Goal: Information Seeking & Learning: Learn about a topic

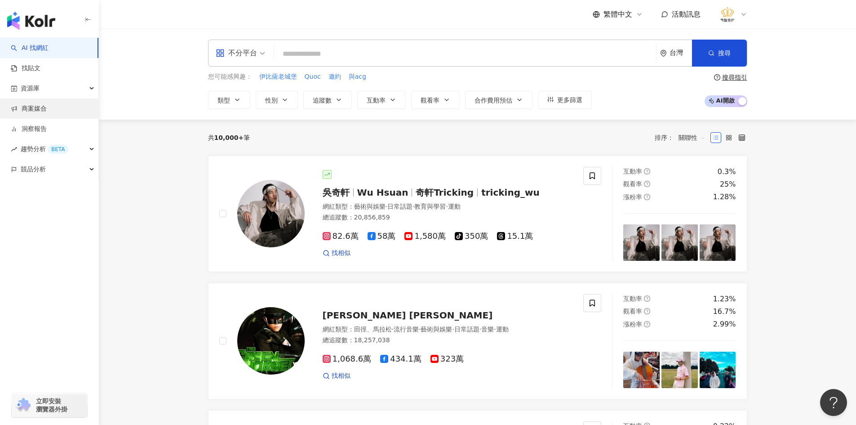
click at [47, 108] on link "商案媒合" at bounding box center [29, 108] width 36 height 9
click at [61, 90] on div "資源庫" at bounding box center [49, 88] width 98 height 20
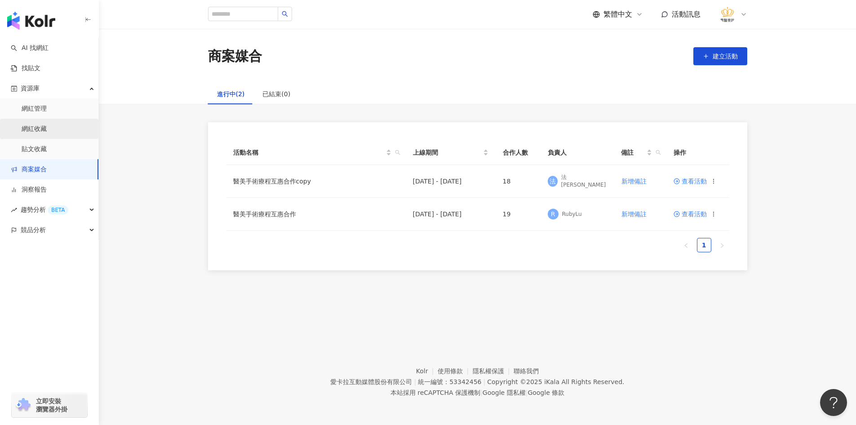
click at [47, 125] on link "網紅收藏" at bounding box center [34, 129] width 25 height 9
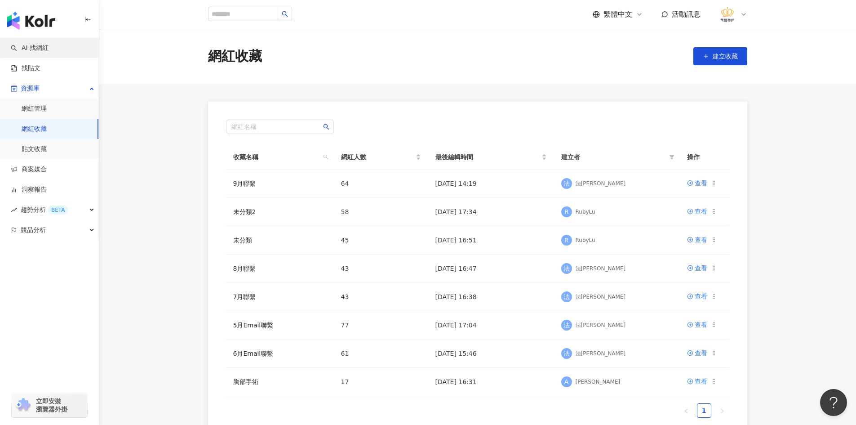
click at [46, 50] on link "AI 找網紅" at bounding box center [30, 48] width 38 height 9
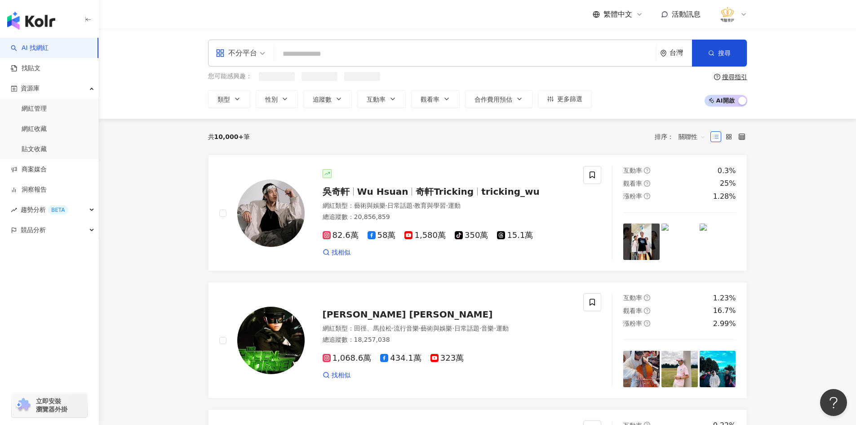
click at [329, 51] on input "search" at bounding box center [465, 53] width 375 height 17
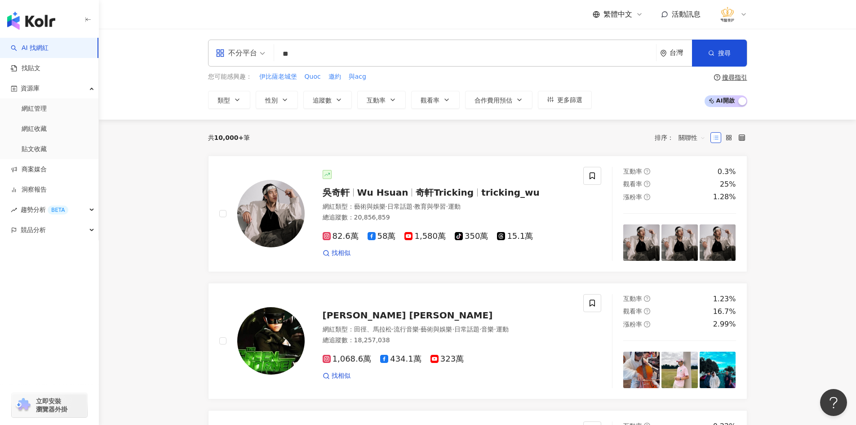
type input "*"
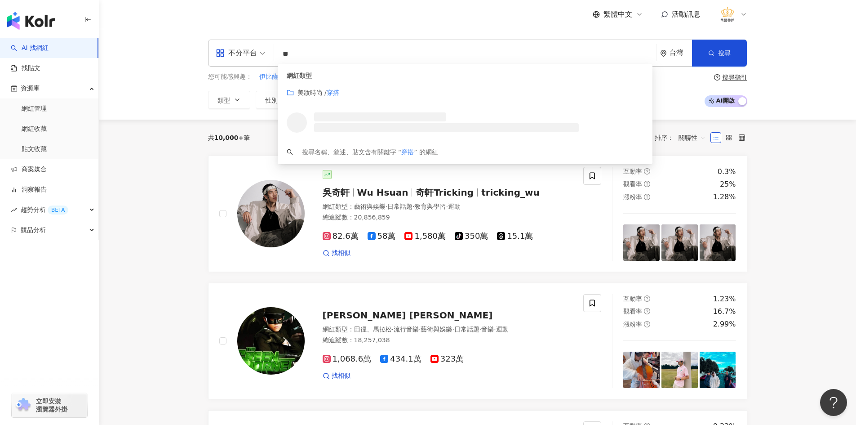
type input "*"
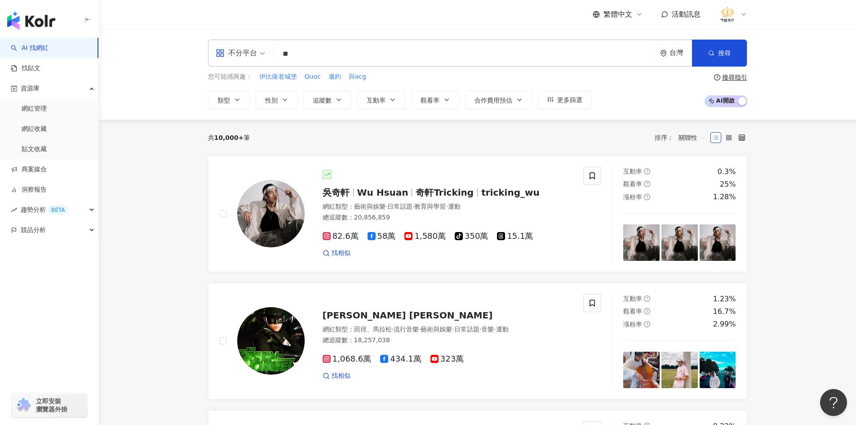
type input "**"
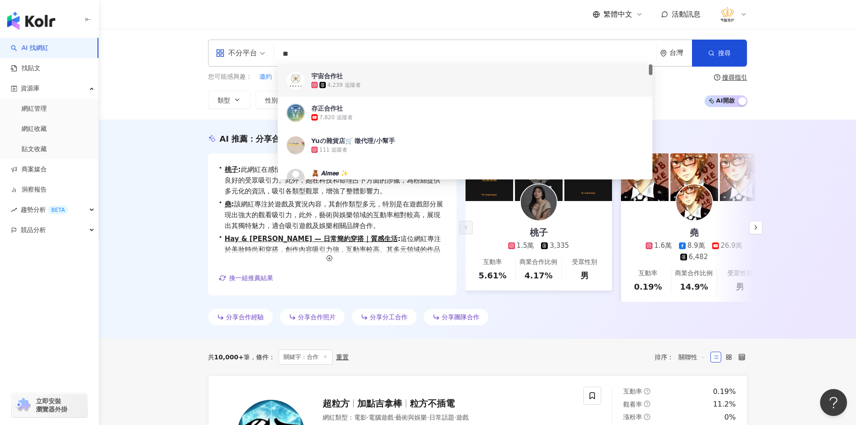
click at [151, 187] on div "AI 推薦 ： 分享合作的網紅 • 桃子 : 此網紅在感情領域的內容表現突出，互動率高且觀看率極佳，展示出良好的受眾吸引力。此外，她在科技和命理占卜方面的涉獵…" at bounding box center [477, 229] width 757 height 219
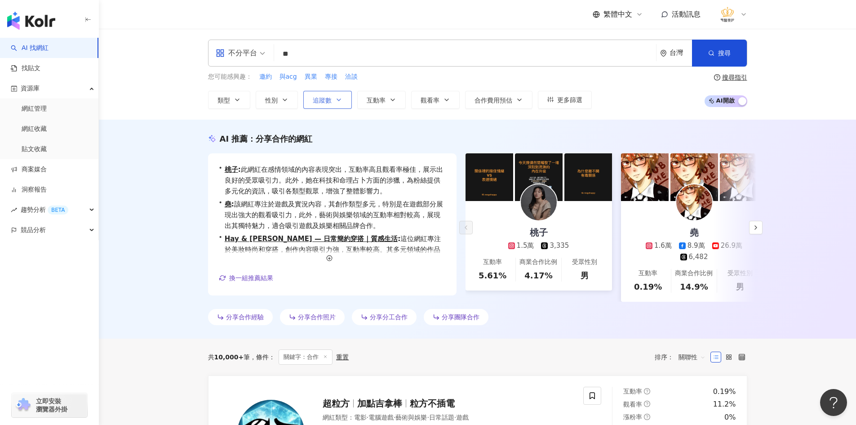
click at [329, 99] on span "追蹤數" at bounding box center [322, 100] width 19 height 7
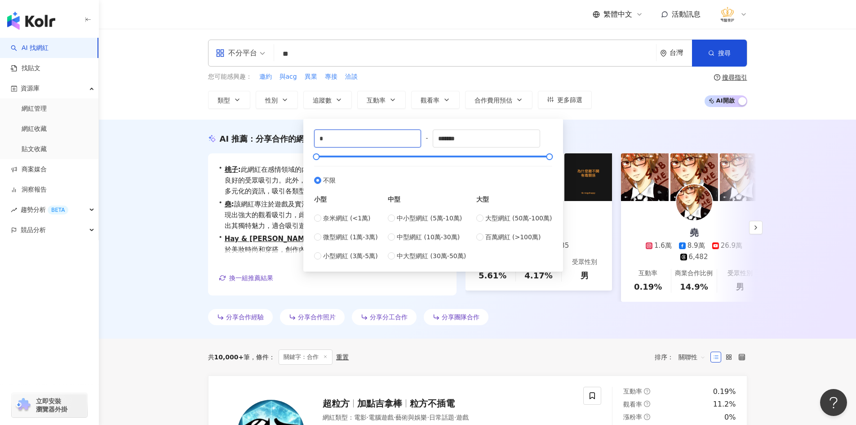
drag, startPoint x: 367, startPoint y: 140, endPoint x: 262, endPoint y: 121, distance: 106.4
type input "****"
drag, startPoint x: 494, startPoint y: 138, endPoint x: 294, endPoint y: 139, distance: 200.0
click at [313, 133] on div "**** - ******* 不限 小型 奈米網紅 (<1萬) 微型網紅 (1萬-3萬) 小型網紅 (3萬-5萬) 中型 中小型網紅 (5萬-10萬) 中型網…" at bounding box center [433, 195] width 249 height 142
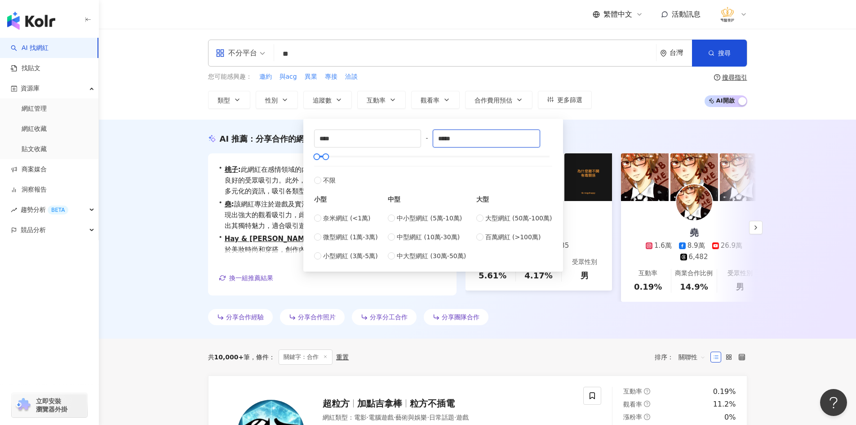
type input "*****"
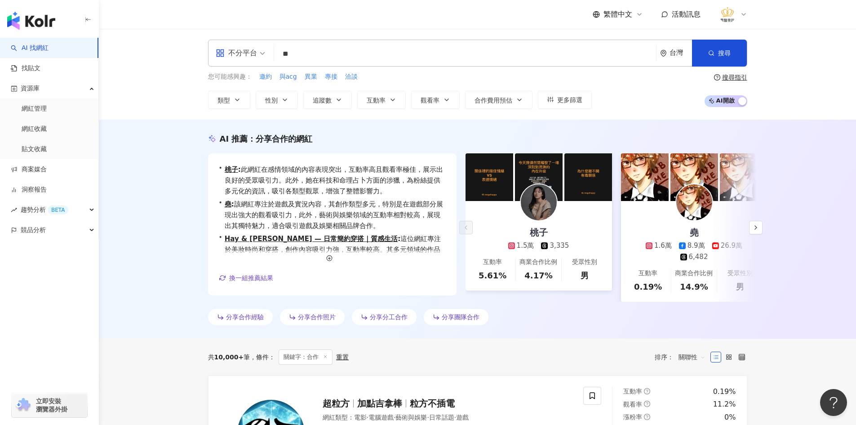
click at [182, 258] on div "AI 推薦 ： 分享合作的網紅 • 桃子 : 此網紅在感情領域的內容表現突出，互動率高且觀看率極佳，展示出良好的受眾吸引力。此外，她在科技和命理占卜方面的涉獵…" at bounding box center [477, 229] width 757 height 219
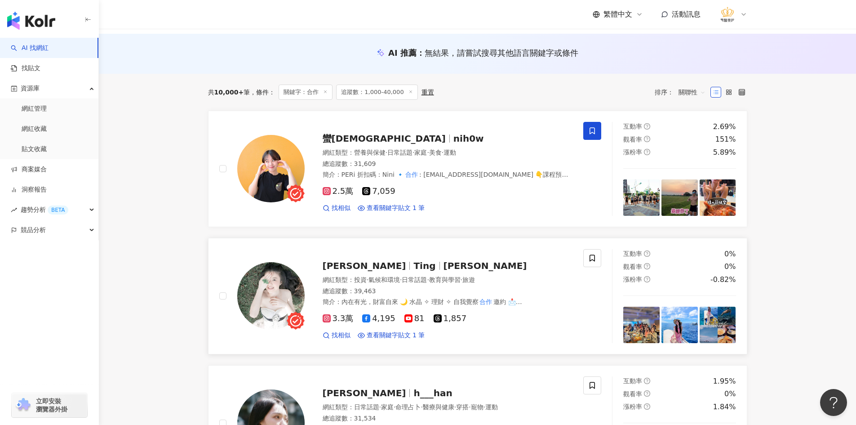
scroll to position [90, 0]
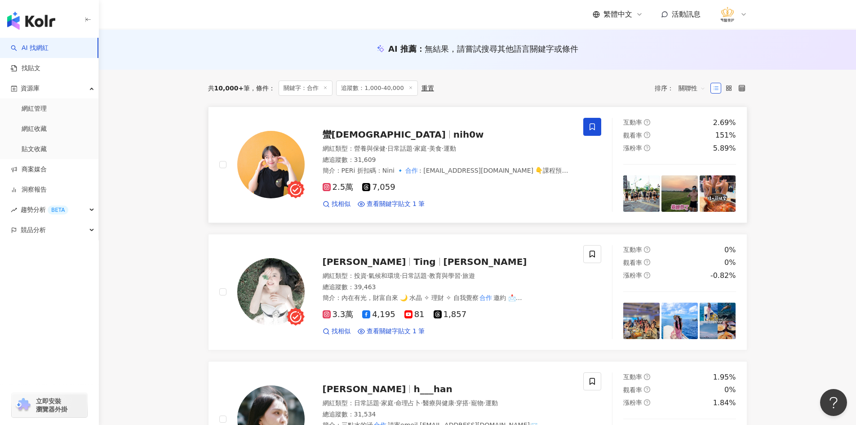
click at [272, 162] on img at bounding box center [270, 164] width 67 height 67
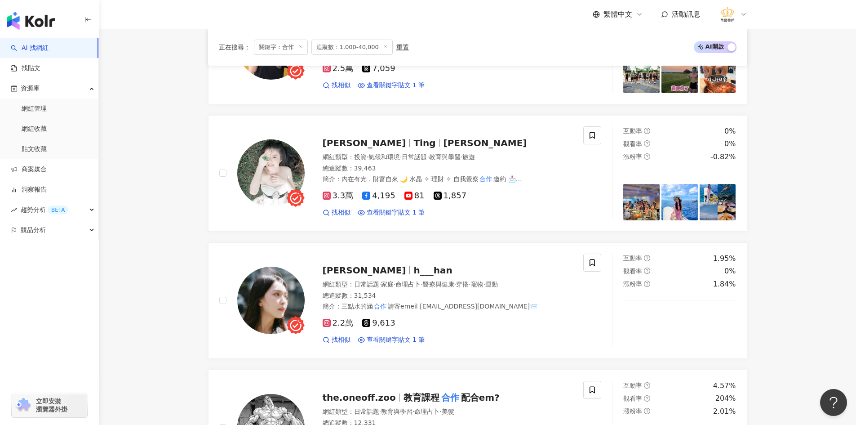
scroll to position [225, 0]
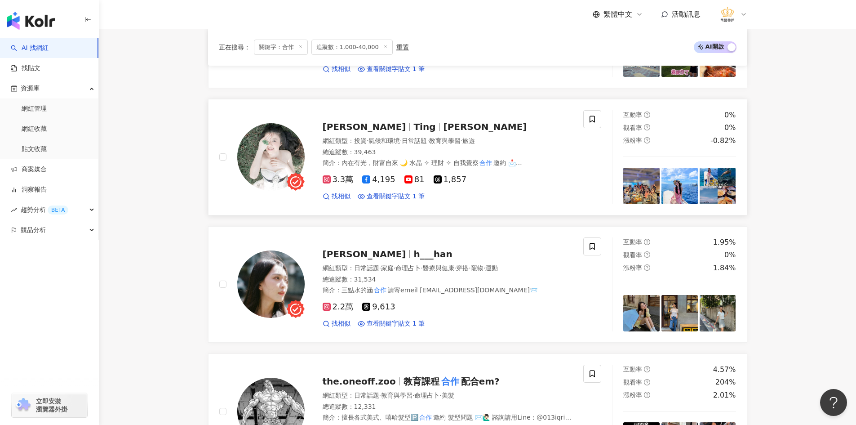
click at [287, 146] on img at bounding box center [270, 156] width 67 height 67
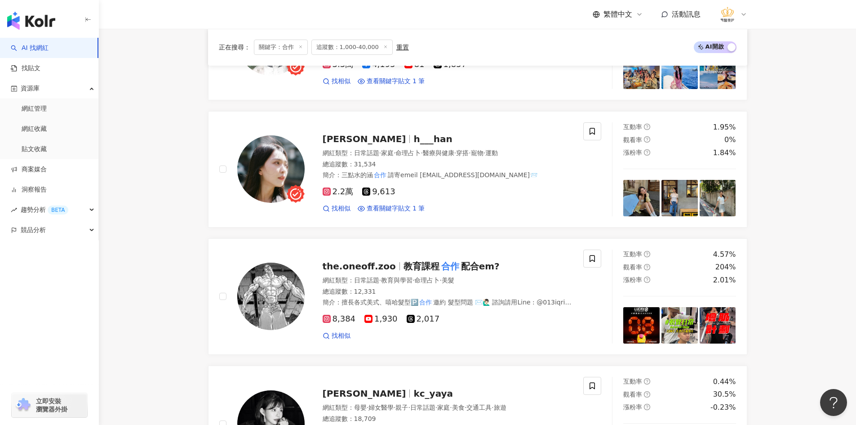
scroll to position [360, 0]
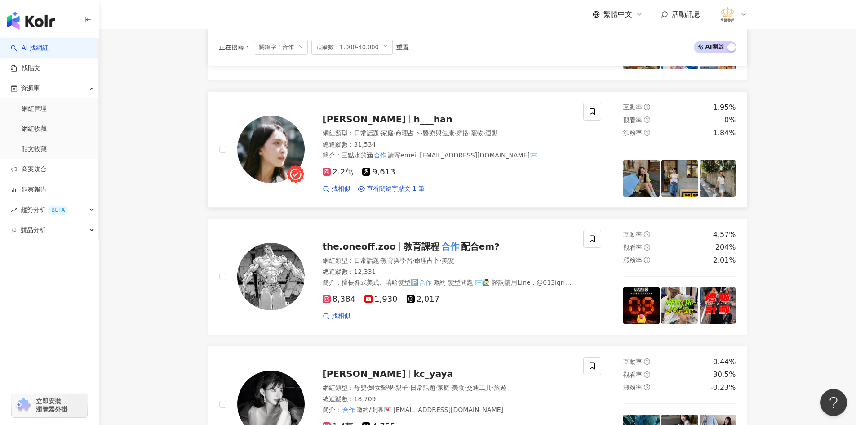
click at [284, 153] on img at bounding box center [270, 149] width 67 height 67
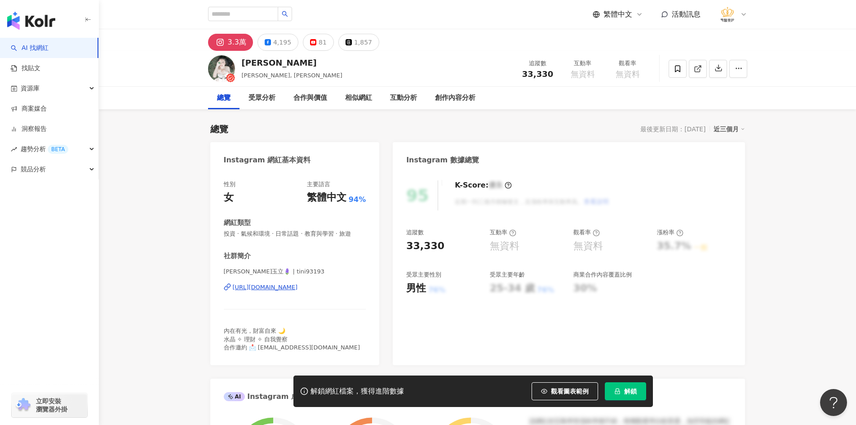
click at [249, 286] on div "https://www.instagram.com/tini93193/" at bounding box center [265, 287] width 65 height 8
